Goal: Transaction & Acquisition: Download file/media

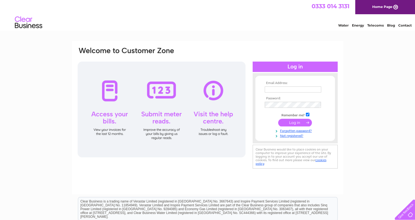
type input "[EMAIL_ADDRESS][DOMAIN_NAME]"
click at [300, 122] on input "submit" at bounding box center [295, 123] width 34 height 8
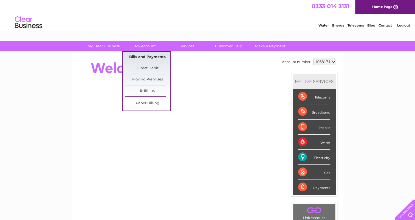
click at [145, 56] on link "Bills and Payments" at bounding box center [147, 57] width 45 height 11
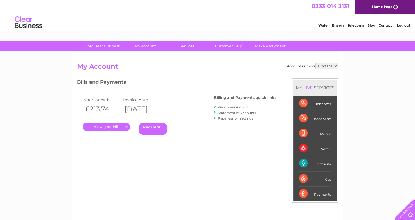
click at [117, 127] on link "." at bounding box center [106, 127] width 48 height 8
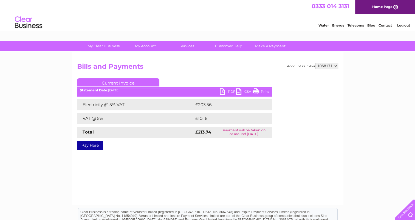
click at [244, 90] on link "CSV" at bounding box center [244, 93] width 16 height 8
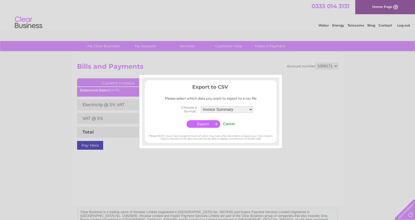
click at [199, 123] on input "button" at bounding box center [203, 124] width 34 height 8
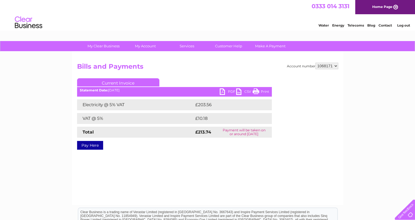
click at [383, 7] on link "Home Page" at bounding box center [385, 7] width 60 height 14
